Goal: Check status: Check status

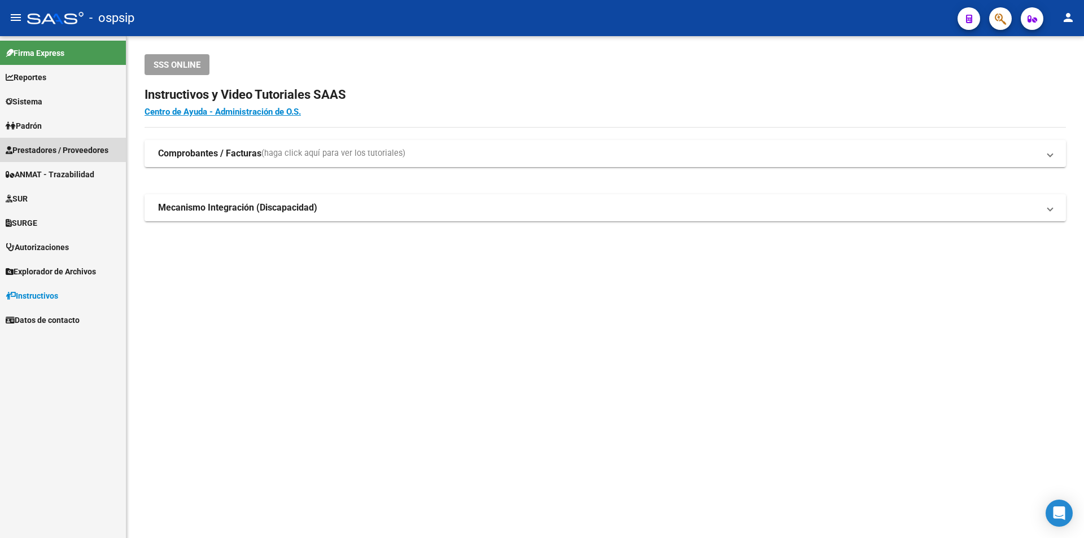
click at [99, 156] on span "Prestadores / Proveedores" at bounding box center [57, 150] width 103 height 12
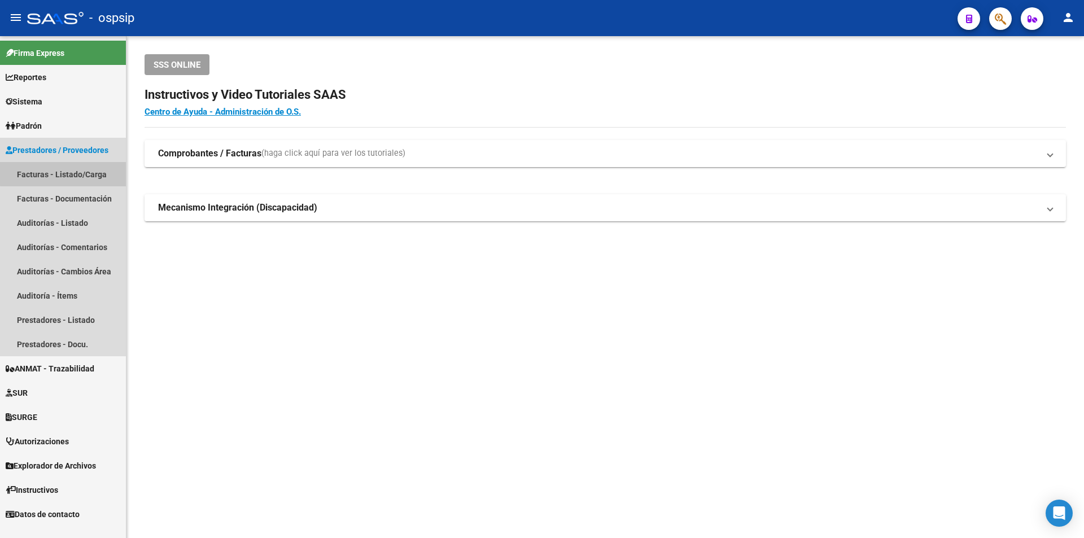
click at [99, 172] on link "Facturas - Listado/Carga" at bounding box center [63, 174] width 126 height 24
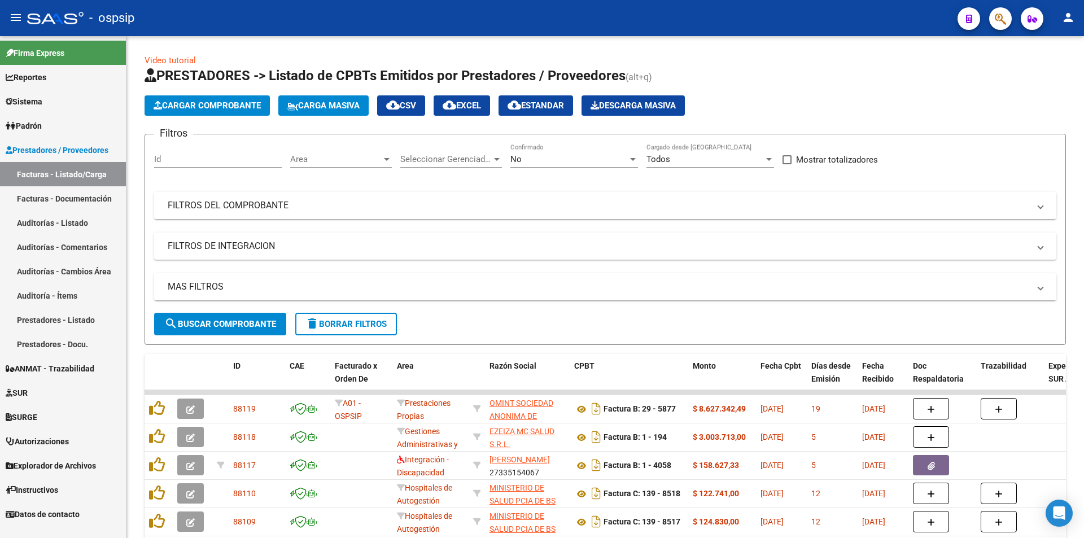
click at [270, 215] on mat-expansion-panel-header "FILTROS DEL COMPROBANTE" at bounding box center [605, 205] width 902 height 27
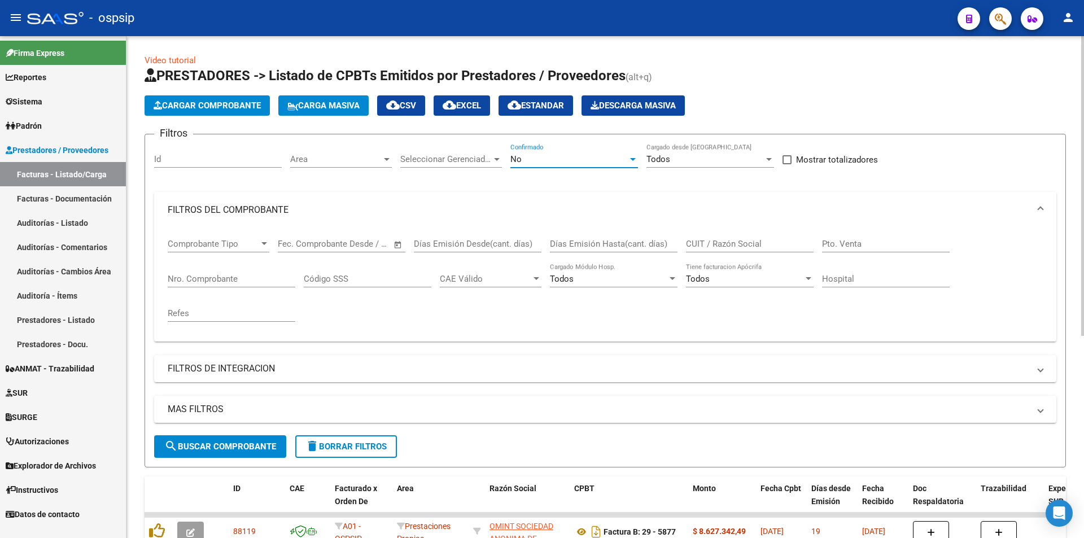
click at [558, 159] on div "No" at bounding box center [568, 159] width 117 height 10
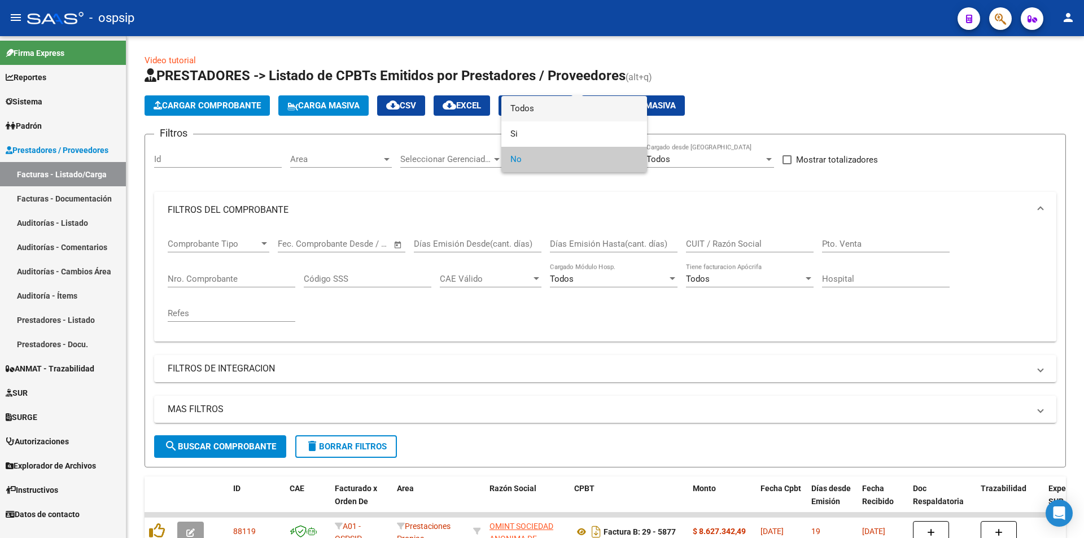
click at [529, 107] on span "Todos" at bounding box center [574, 108] width 128 height 25
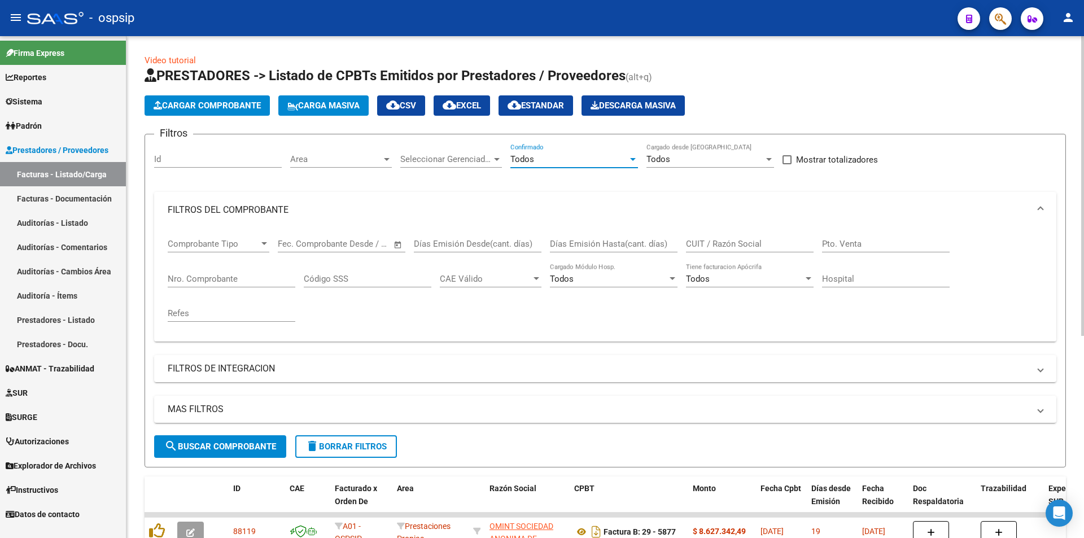
click at [194, 274] on input "Nro. Comprobante" at bounding box center [232, 279] width 128 height 10
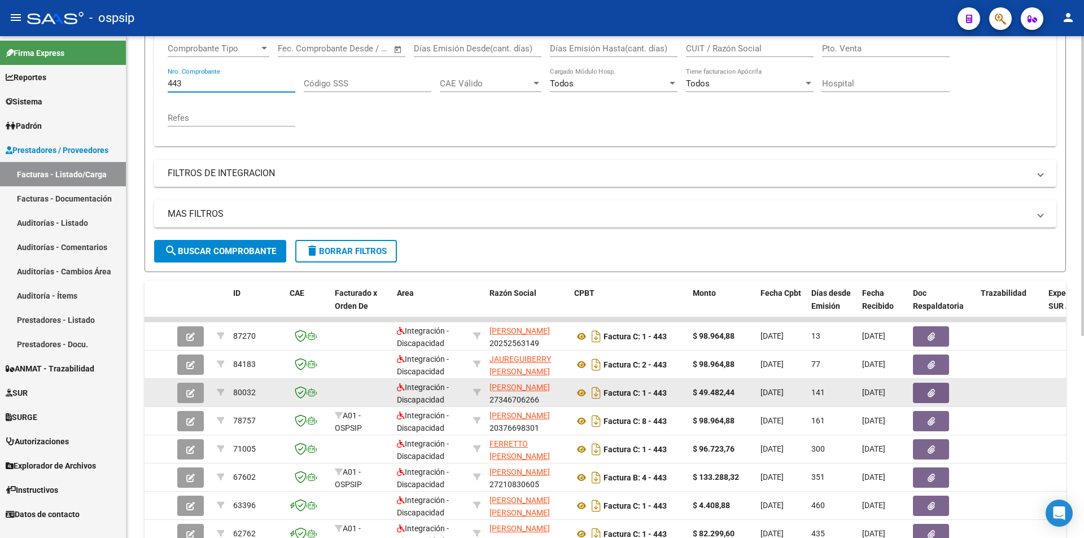
scroll to position [169, 0]
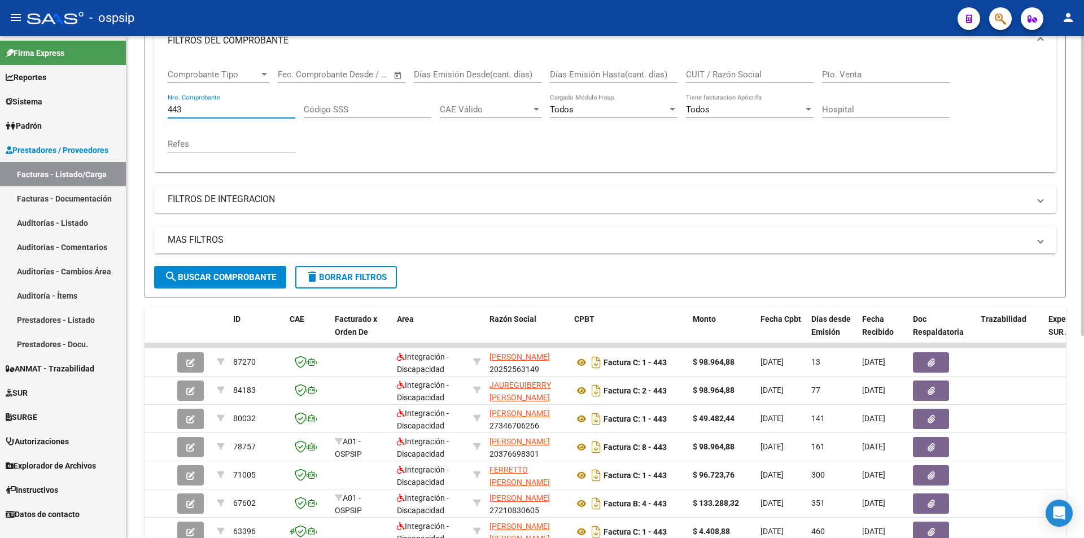
click at [257, 111] on input "443" at bounding box center [232, 109] width 128 height 10
type input "4"
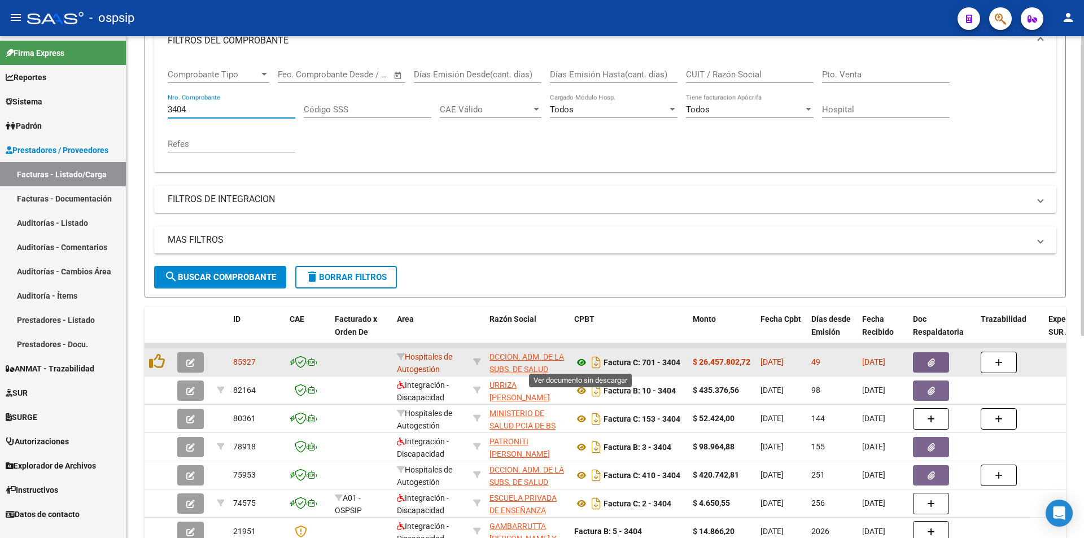
type input "3404"
click at [581, 362] on icon at bounding box center [581, 363] width 15 height 14
